Goal: Find specific fact: Find specific fact

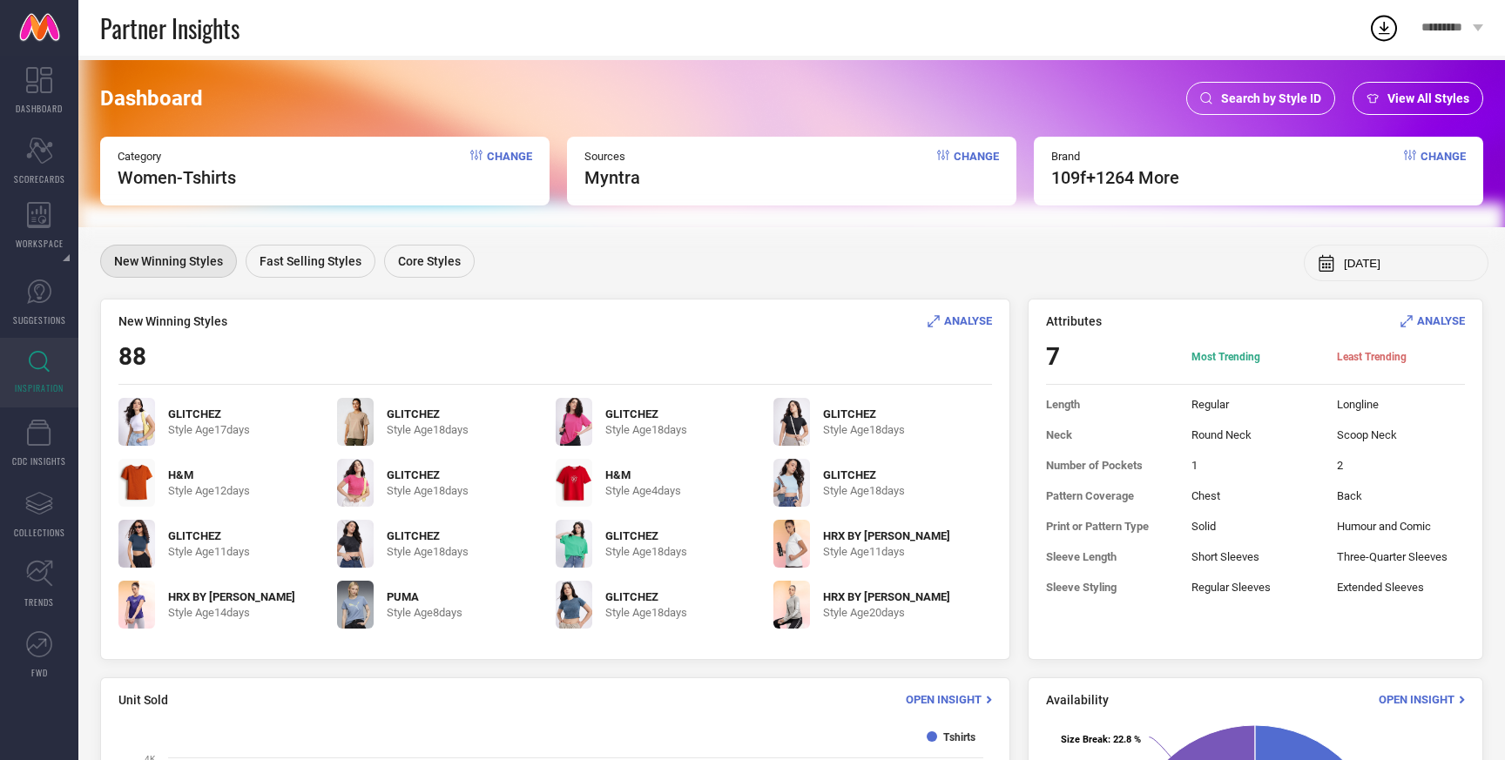
click at [1285, 103] on span "Search by Style ID" at bounding box center [1271, 98] width 100 height 14
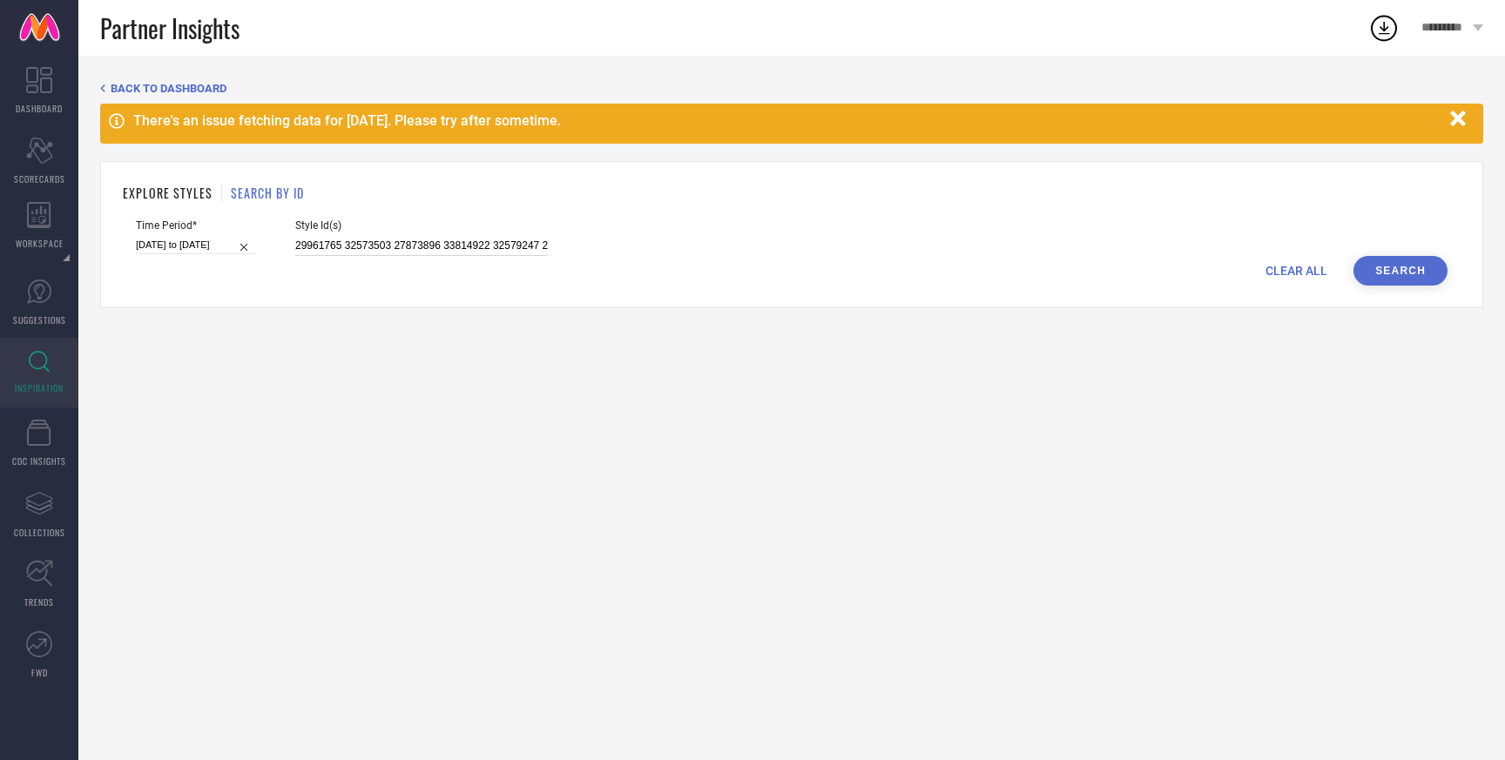
click at [389, 244] on input "29961765 32573503 27873896 33814922 32579247 25992772 28119814 31941017 2896527…" at bounding box center [421, 246] width 253 height 20
paste input "35404795 36423026 36423067 35405619 35404212 35406462 36423025 35405536 3642306…"
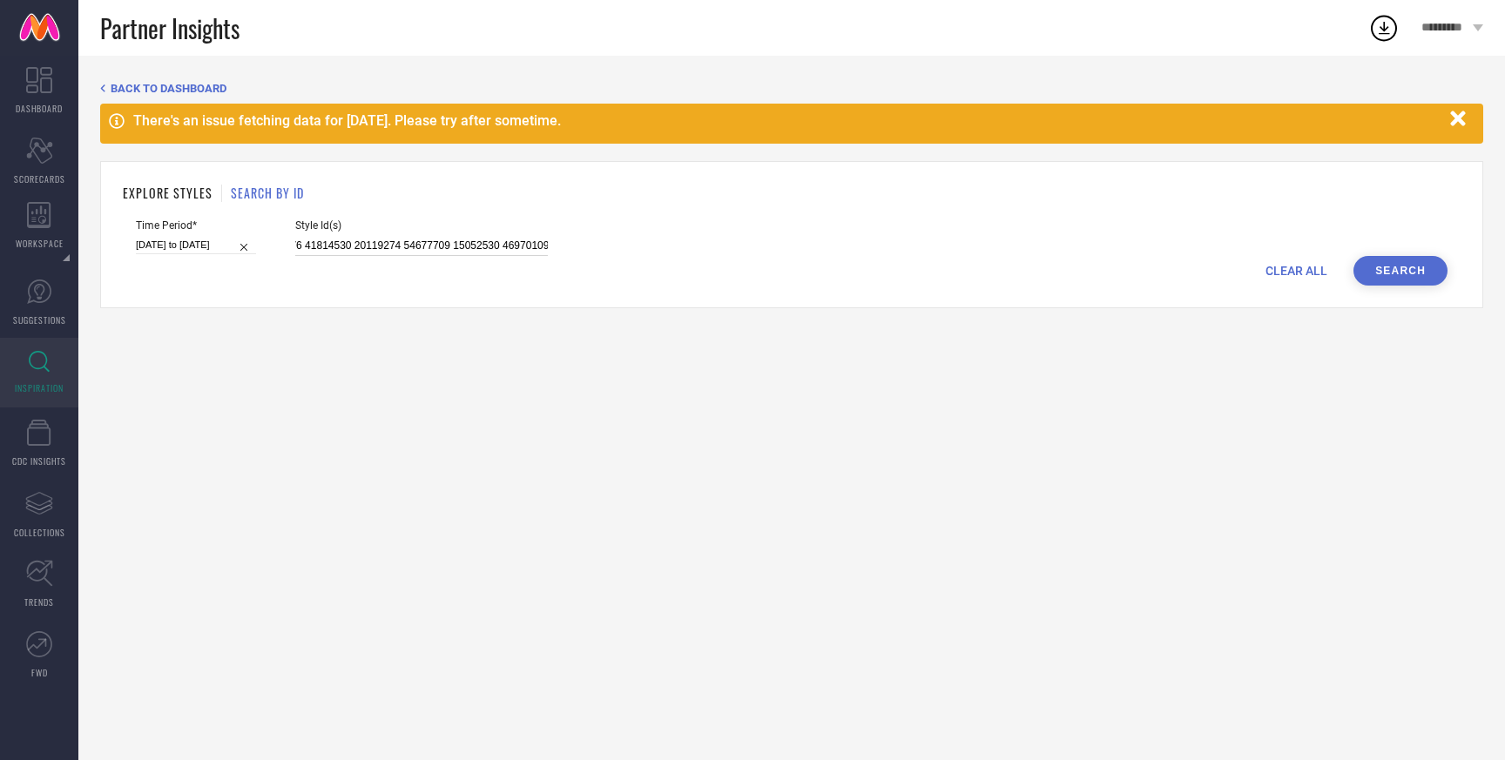
type input "35404795 36423026 36423067 35405619 35404212 35406462 36423025 35405536 3642306…"
click at [1386, 269] on button "Search" at bounding box center [1400, 271] width 94 height 30
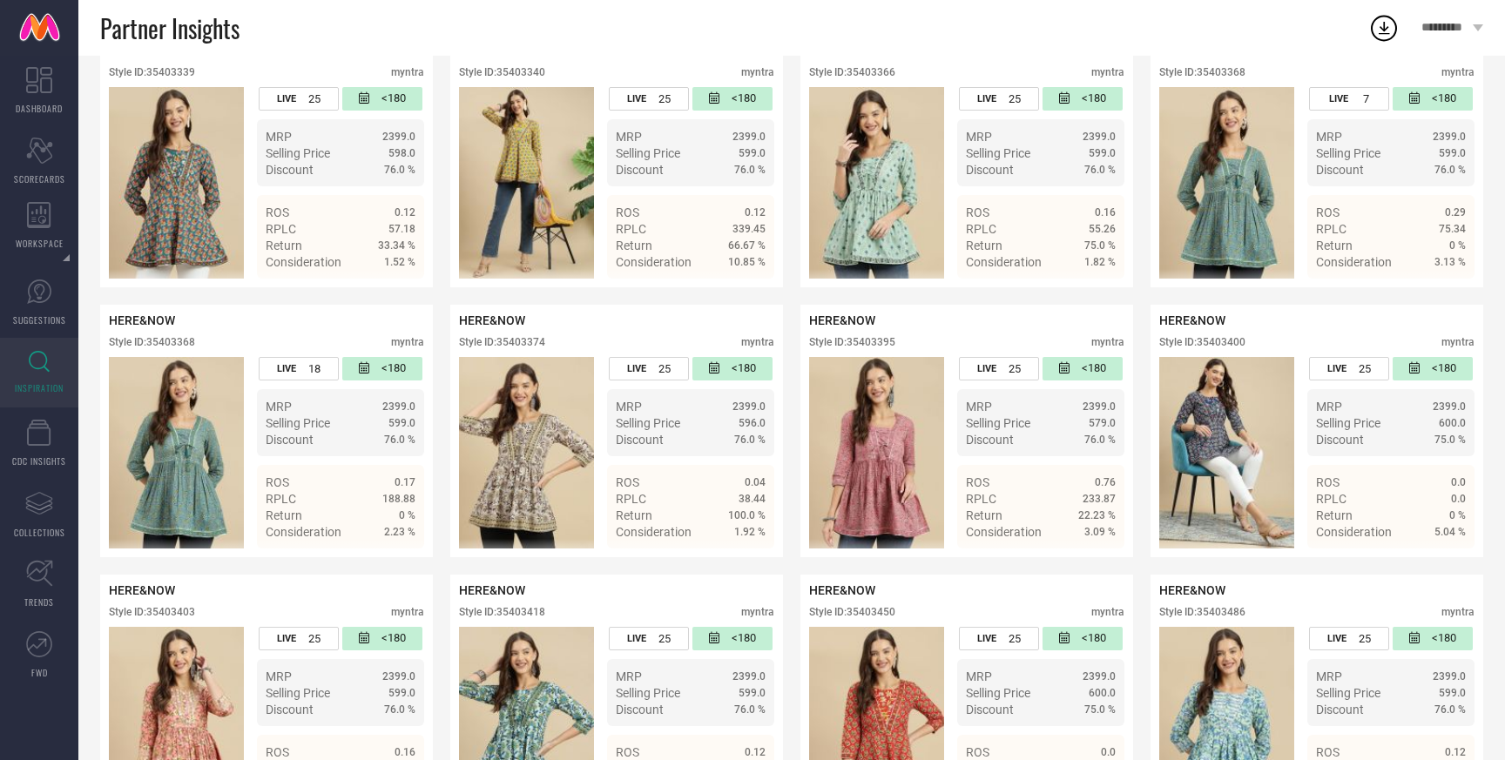
scroll to position [536, 0]
